Goal: Find specific page/section: Find specific page/section

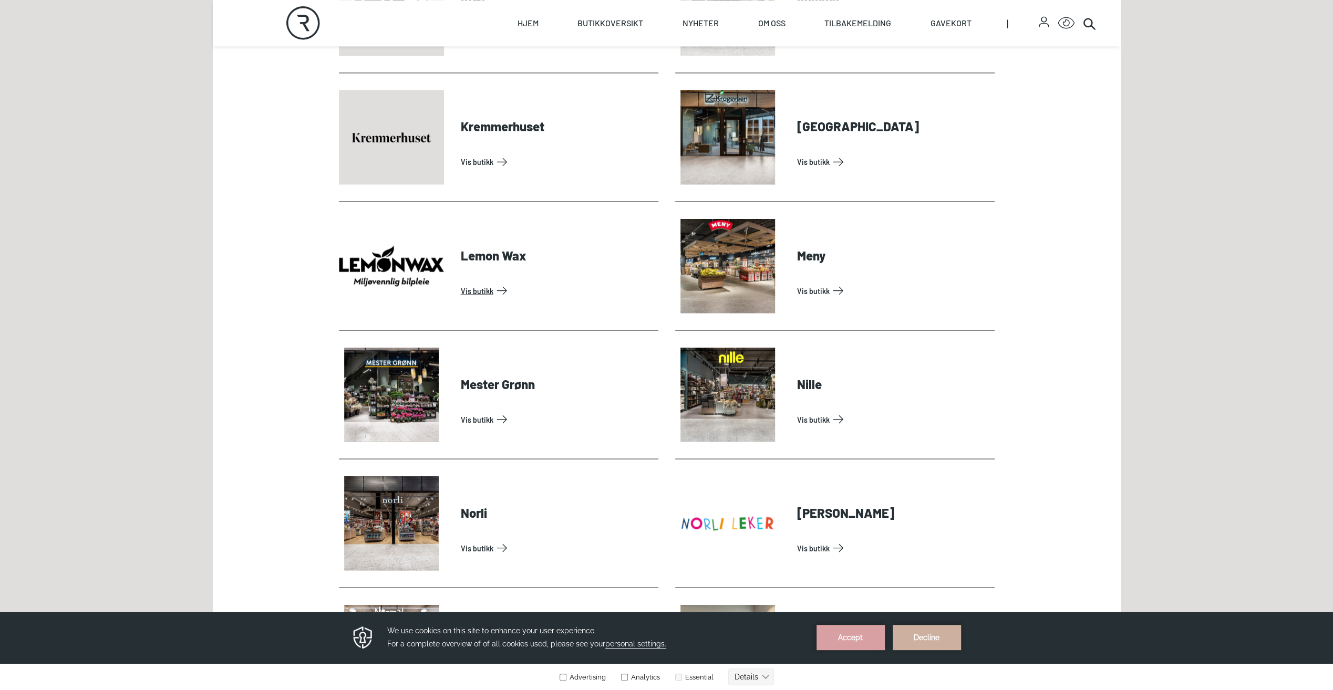
scroll to position [1786, 0]
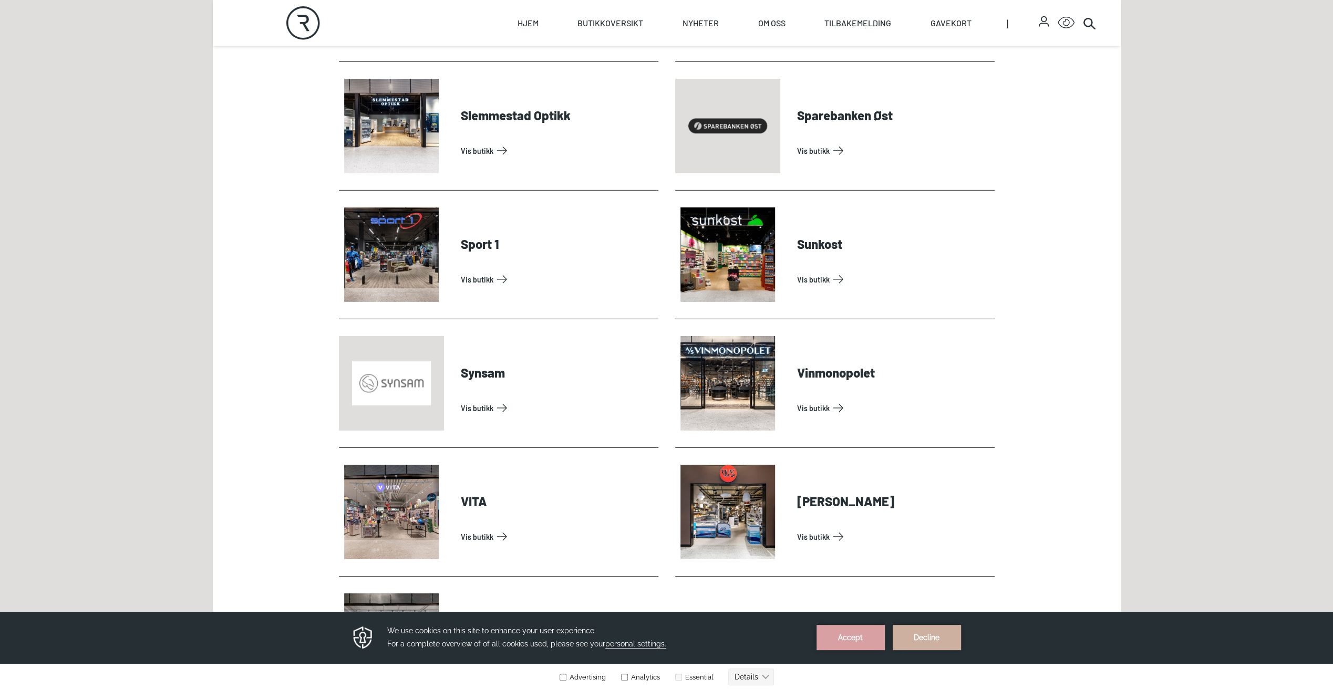
scroll to position [3099, 0]
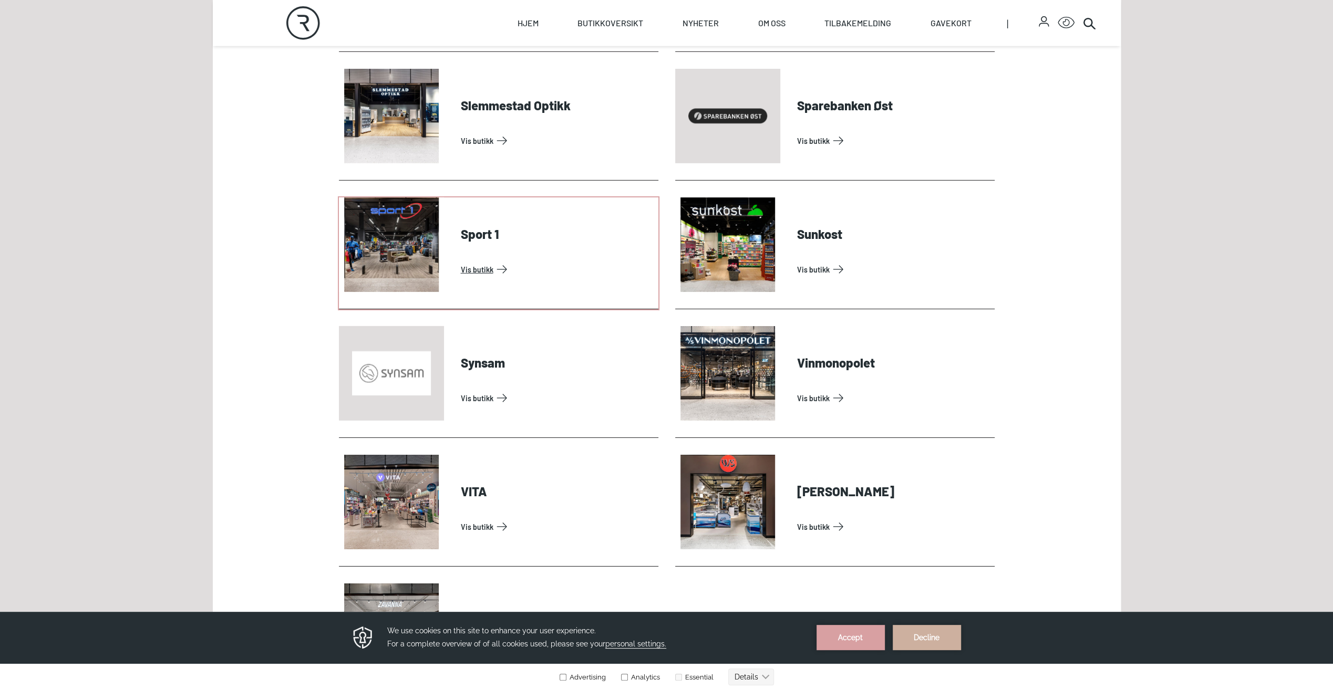
click at [461, 261] on link "Vis butikk" at bounding box center [557, 269] width 193 height 17
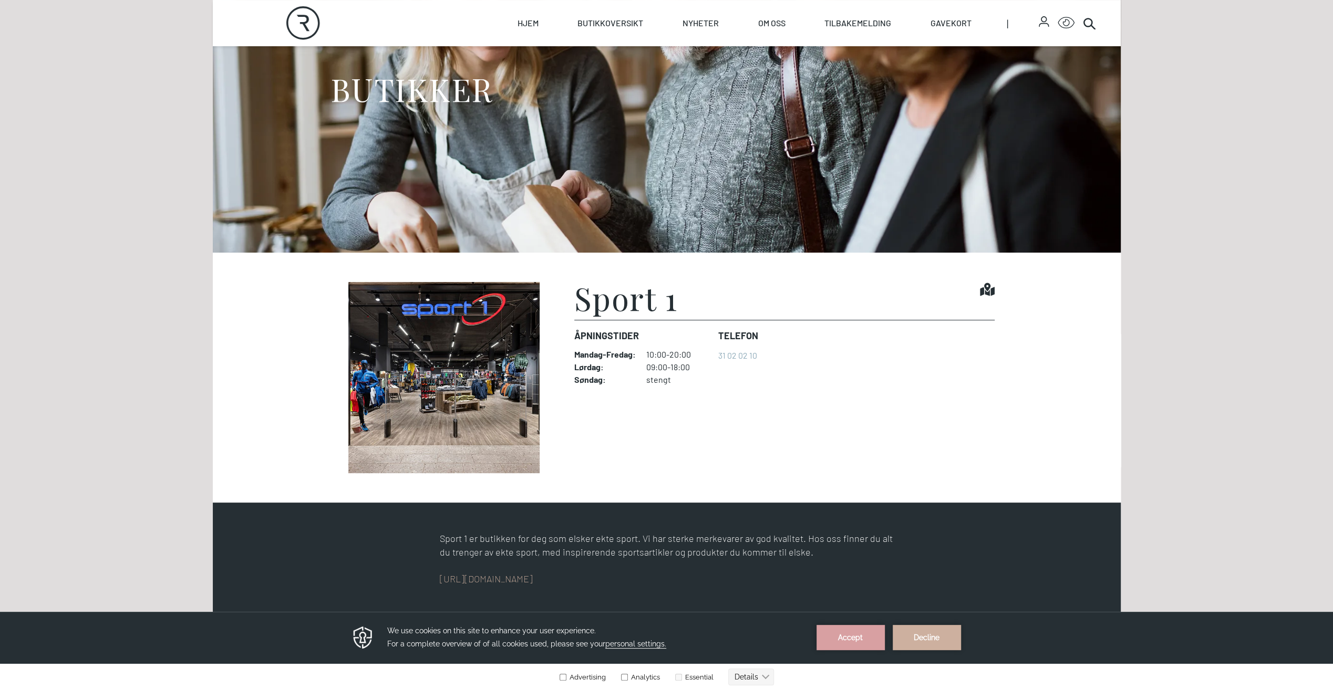
scroll to position [158, 0]
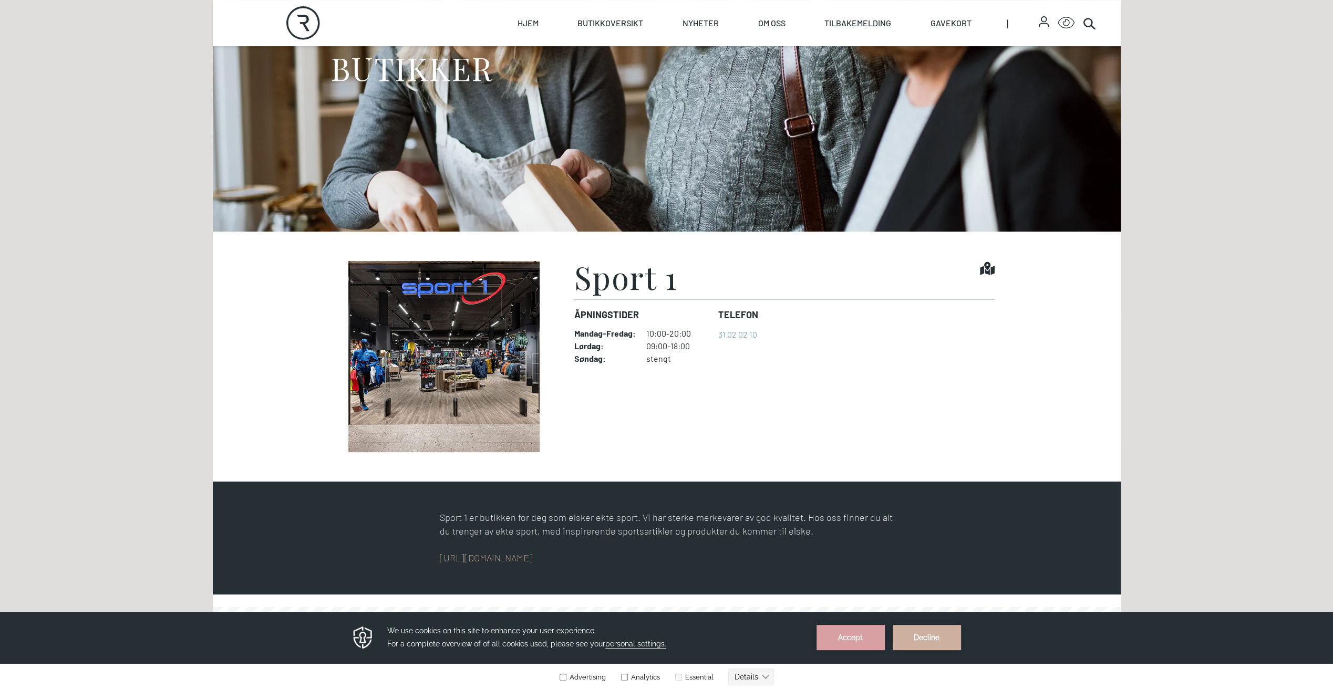
click at [495, 564] on div "[URL][DOMAIN_NAME]" at bounding box center [667, 558] width 454 height 15
click at [495, 559] on link "[URL][DOMAIN_NAME]" at bounding box center [486, 558] width 93 height 12
